Goal: Information Seeking & Learning: Find specific fact

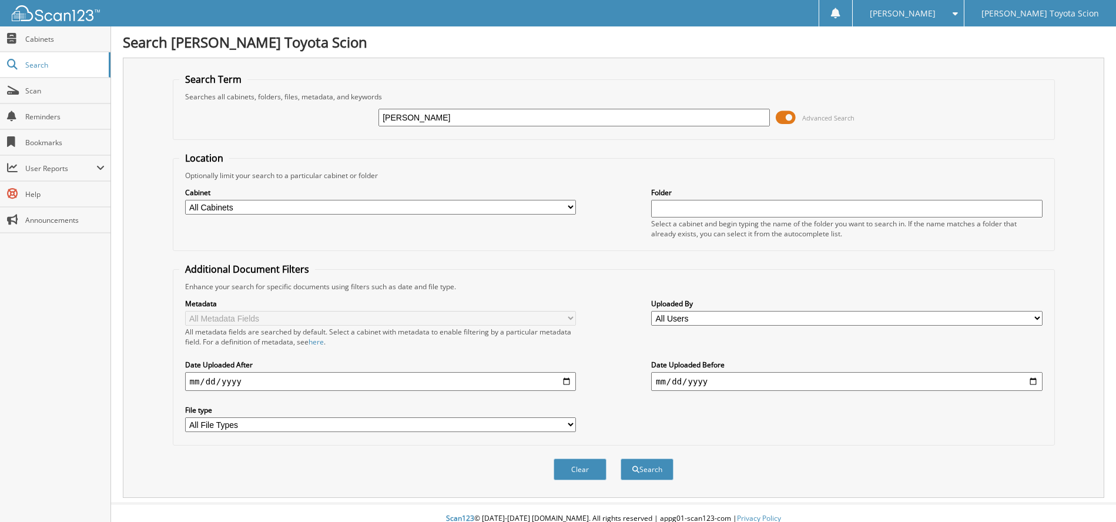
type input "antonio gonzalez"
click at [620, 458] on button "Search" at bounding box center [646, 469] width 53 height 22
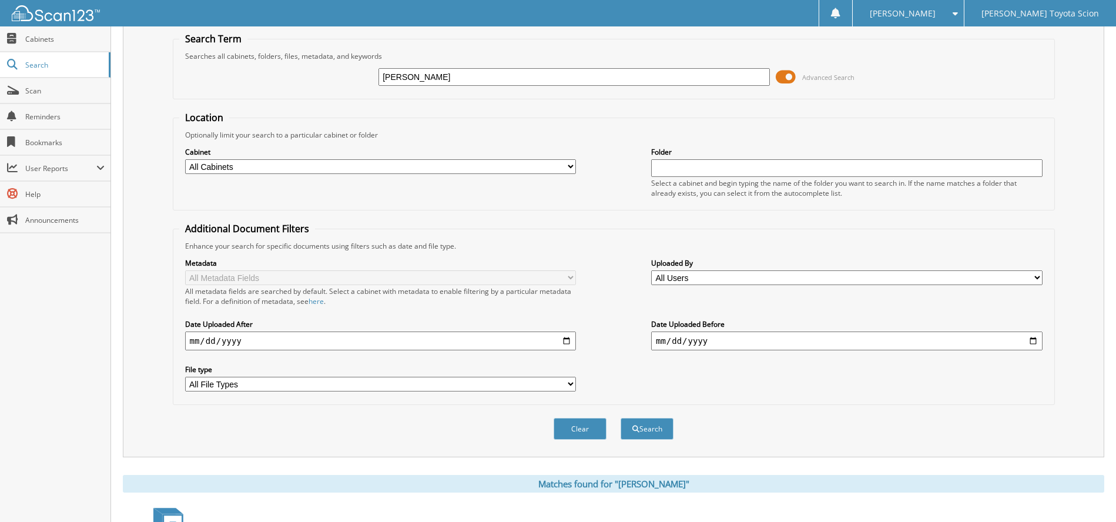
scroll to position [22, 0]
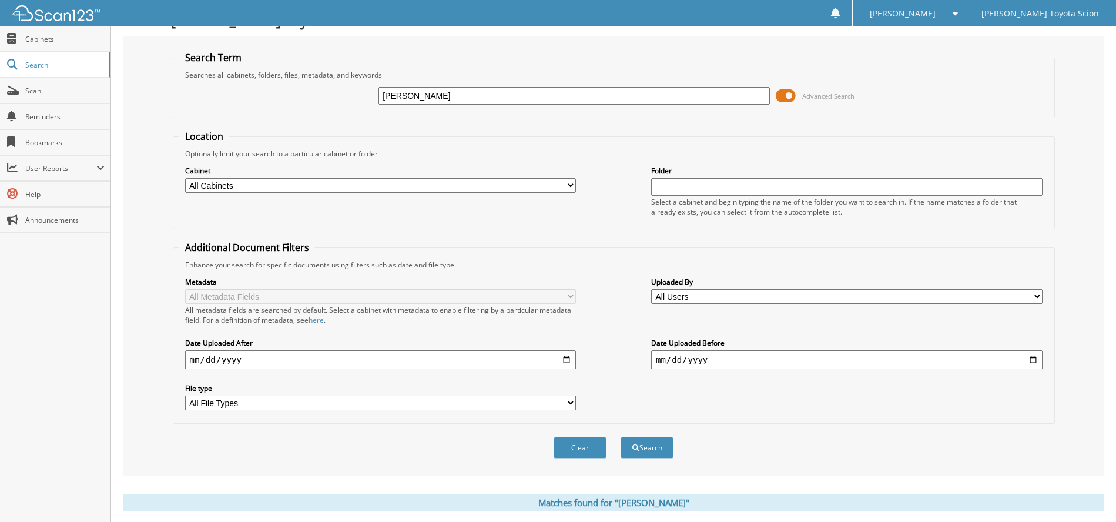
click at [567, 186] on select "All Cabinets PARTS INVOICES SERVICE RO Needs Filing" at bounding box center [380, 185] width 391 height 15
click at [638, 246] on fieldset "Additional Document Filters Enhance your search for specific documents using fi…" at bounding box center [614, 332] width 882 height 183
click at [681, 190] on input "text" at bounding box center [846, 187] width 391 height 18
click at [564, 399] on select "All File Types PDF TXT" at bounding box center [380, 402] width 391 height 15
select select "pdf"
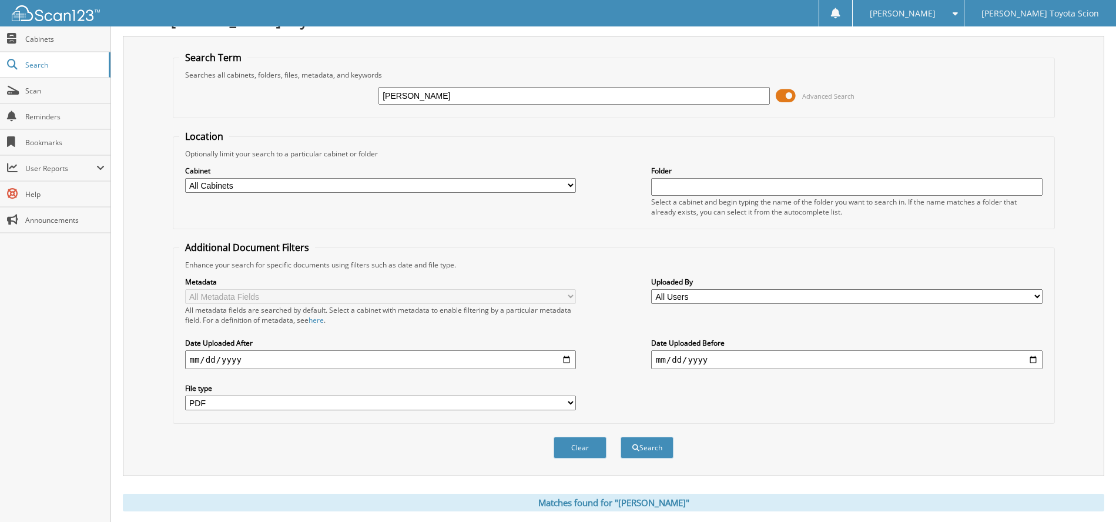
click at [185, 396] on select "All File Types PDF TXT" at bounding box center [380, 402] width 391 height 15
click at [300, 450] on div "Clear Search" at bounding box center [614, 448] width 882 height 48
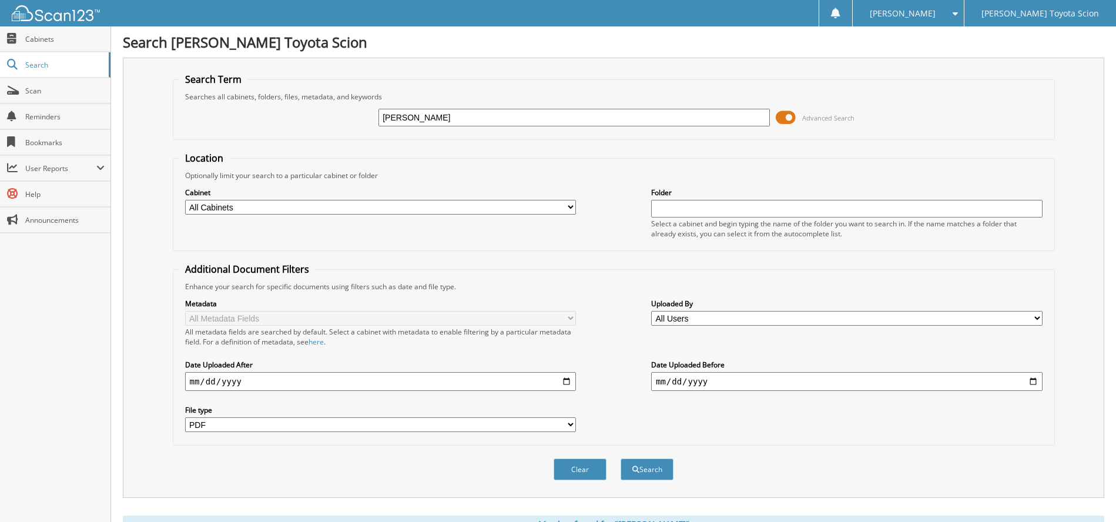
drag, startPoint x: 484, startPoint y: 120, endPoint x: 327, endPoint y: 116, distance: 156.9
click at [346, 120] on div "[PERSON_NAME] Advanced Search" at bounding box center [613, 118] width 869 height 32
type input "31116"
click at [620, 458] on button "Search" at bounding box center [646, 469] width 53 height 22
select select "pdf"
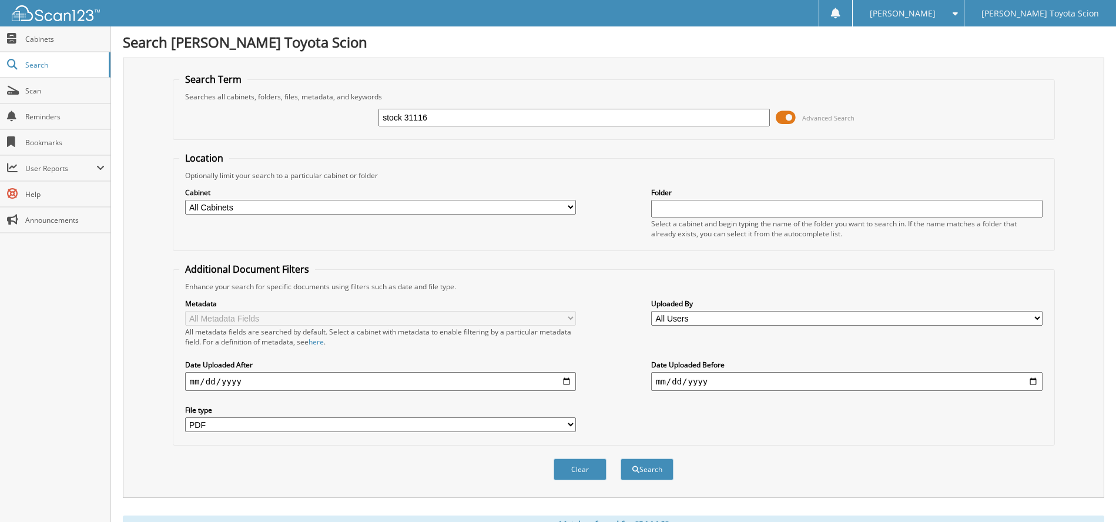
type input "stock 31116"
click at [620, 458] on button "Search" at bounding box center [646, 469] width 53 height 22
select select "pdf"
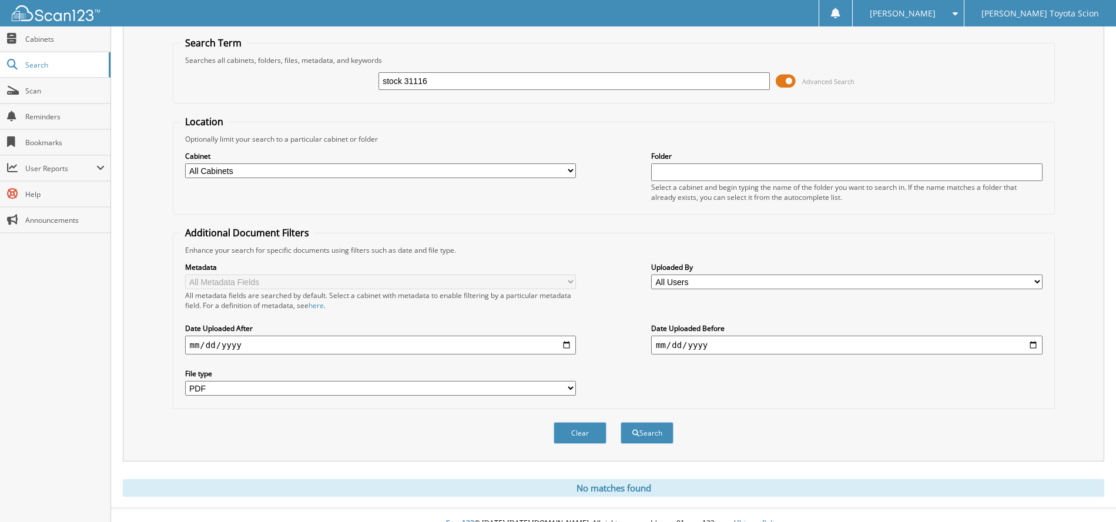
scroll to position [53, 0]
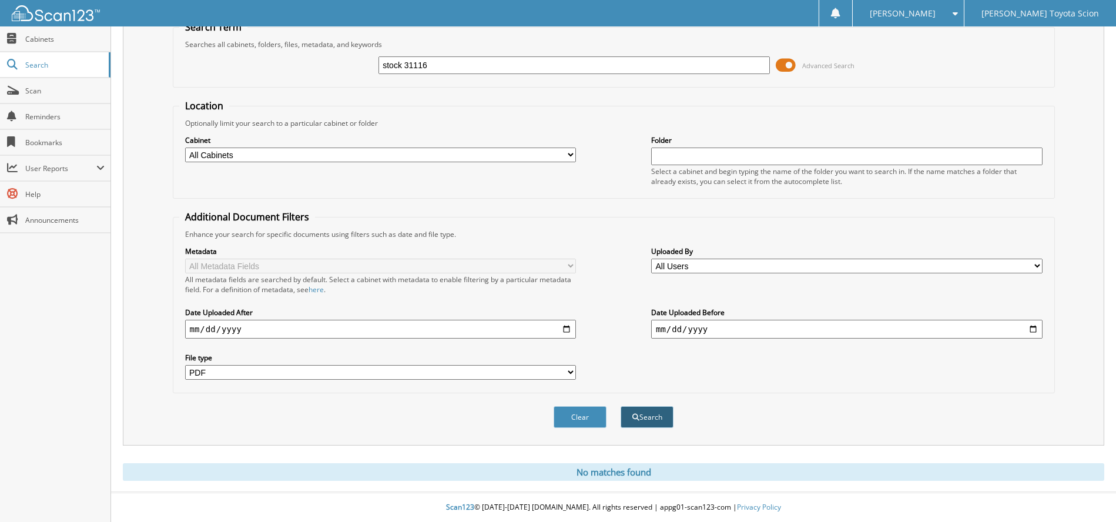
click at [658, 420] on button "Search" at bounding box center [646, 417] width 53 height 22
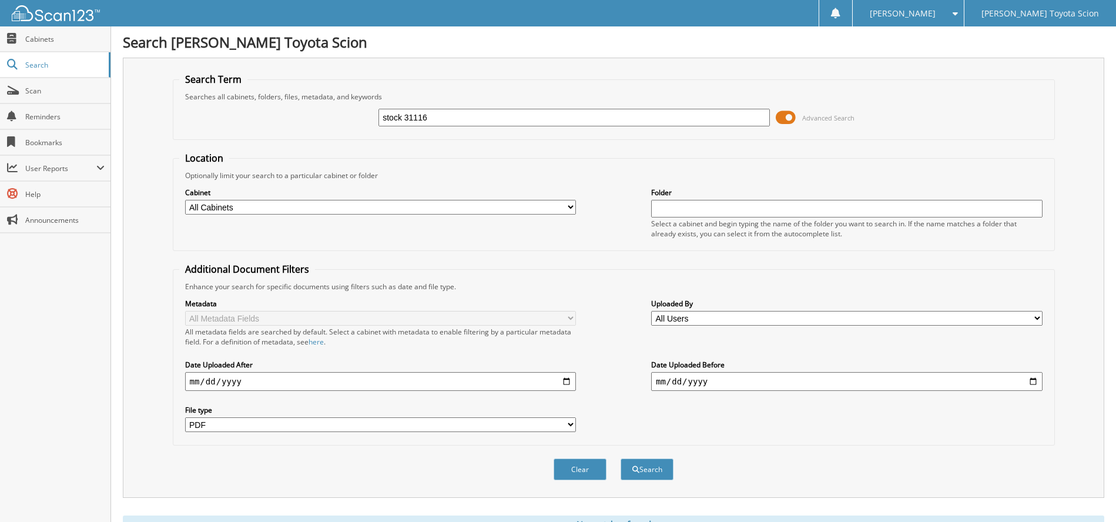
select select "pdf"
click at [46, 71] on link "Search" at bounding box center [55, 64] width 110 height 25
click at [407, 122] on input "stock 31116" at bounding box center [573, 118] width 391 height 18
type input "sto31116"
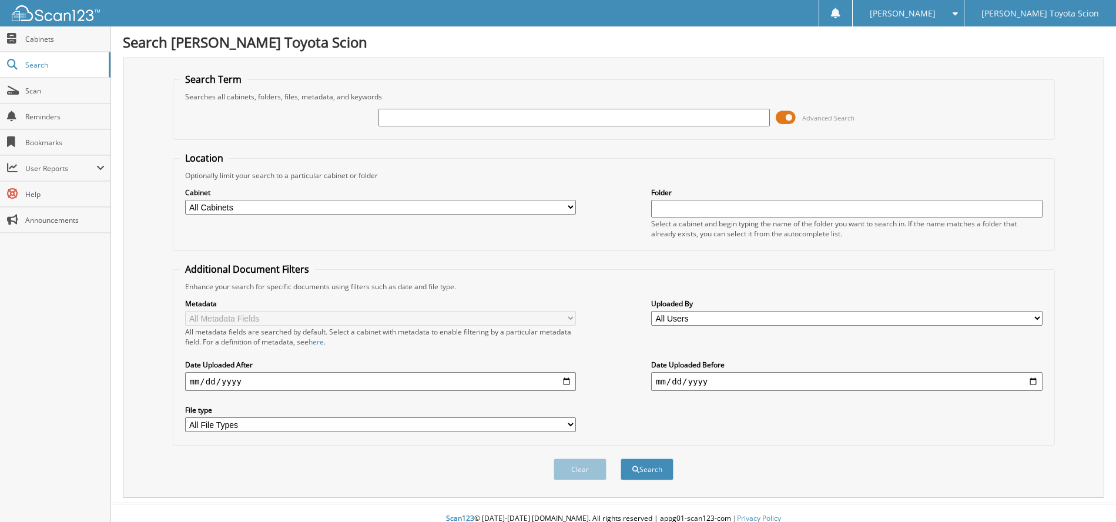
click at [676, 205] on input "text" at bounding box center [846, 209] width 391 height 18
type input "s"
type input "31116"
click at [620, 458] on button "Search" at bounding box center [646, 469] width 53 height 22
click at [565, 206] on select "All Cabinets PARTS INVOICES SERVICE RO Needs Filing" at bounding box center [380, 207] width 391 height 15
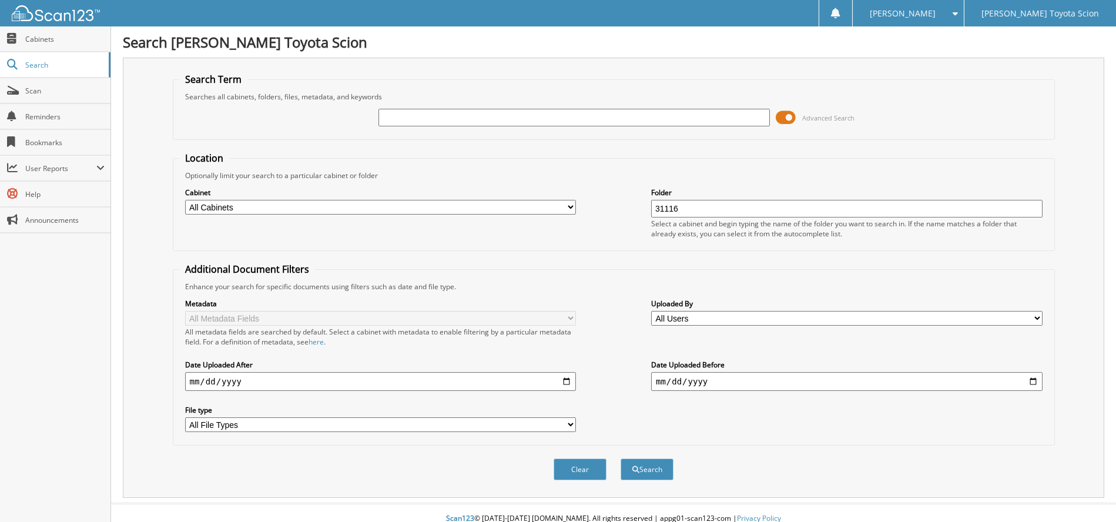
select select "3777"
click at [185, 200] on select "All Cabinets PARTS INVOICES SERVICE RO Needs Filing" at bounding box center [380, 207] width 391 height 15
click at [1052, 10] on span "[PERSON_NAME] Toyota Scion" at bounding box center [1039, 13] width 117 height 7
click at [65, 145] on span "Bookmarks" at bounding box center [64, 142] width 79 height 10
